Goal: Go to known website: Access a specific website the user already knows

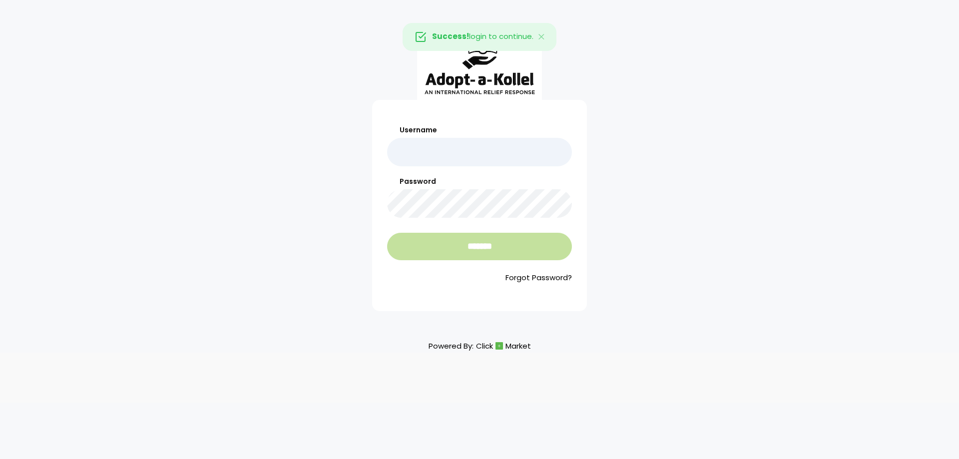
type input "*********"
click at [422, 241] on input "*******" at bounding box center [479, 246] width 185 height 27
